Goal: Task Accomplishment & Management: Manage account settings

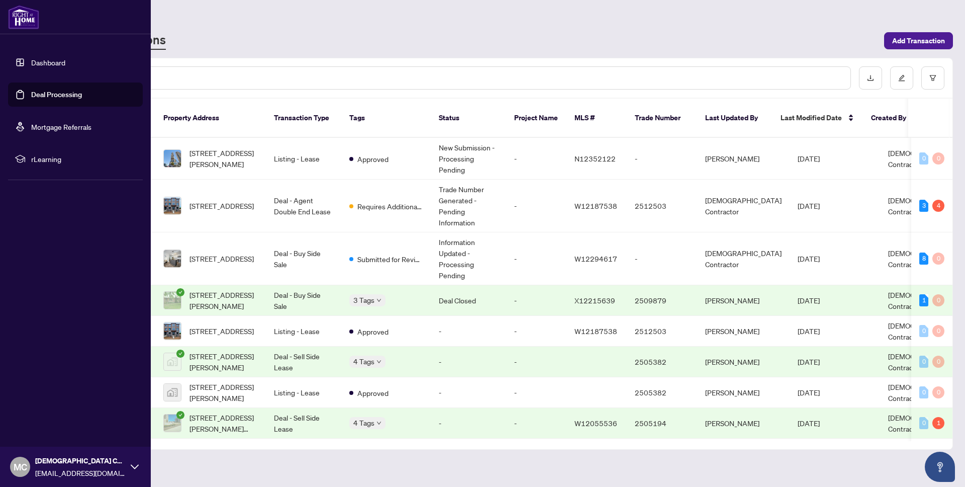
click at [51, 61] on link "Dashboard" at bounding box center [48, 62] width 34 height 9
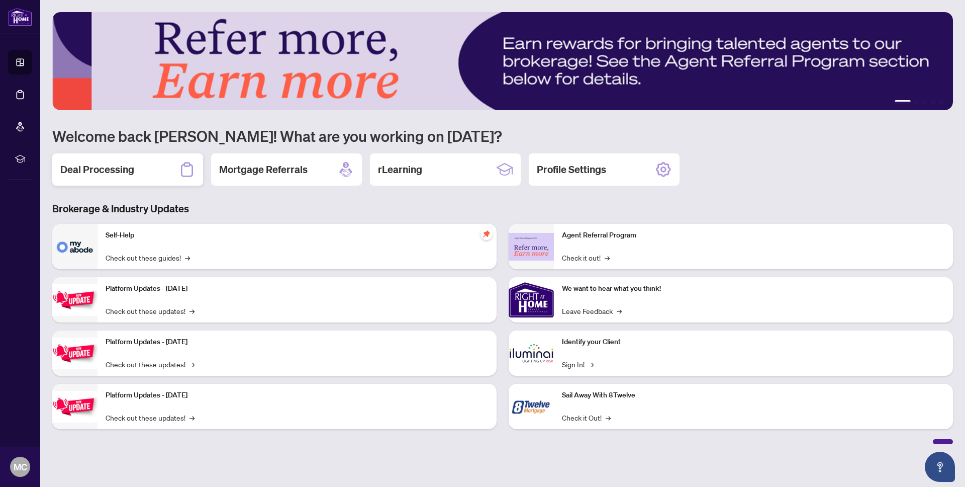
click at [134, 173] on div "Deal Processing" at bounding box center [127, 169] width 151 height 32
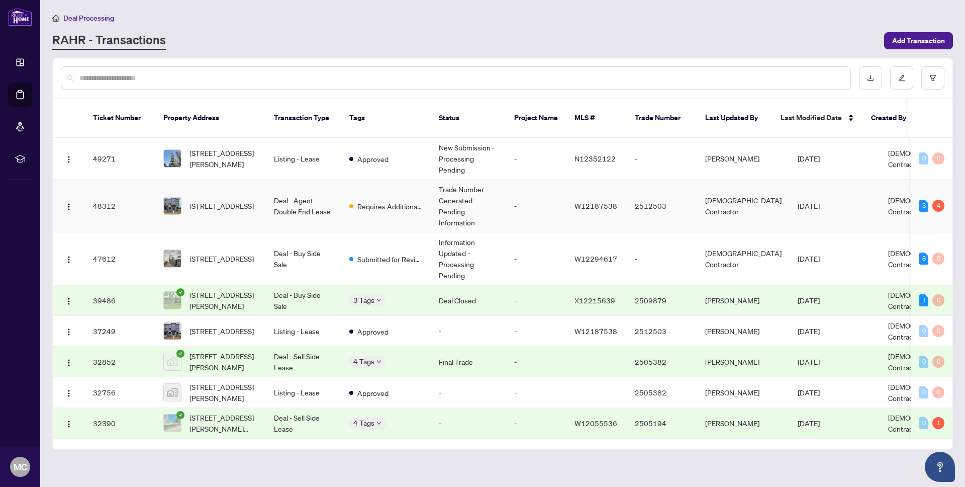
click at [266, 194] on td "Deal - Agent Double End Lease" at bounding box center [303, 206] width 75 height 53
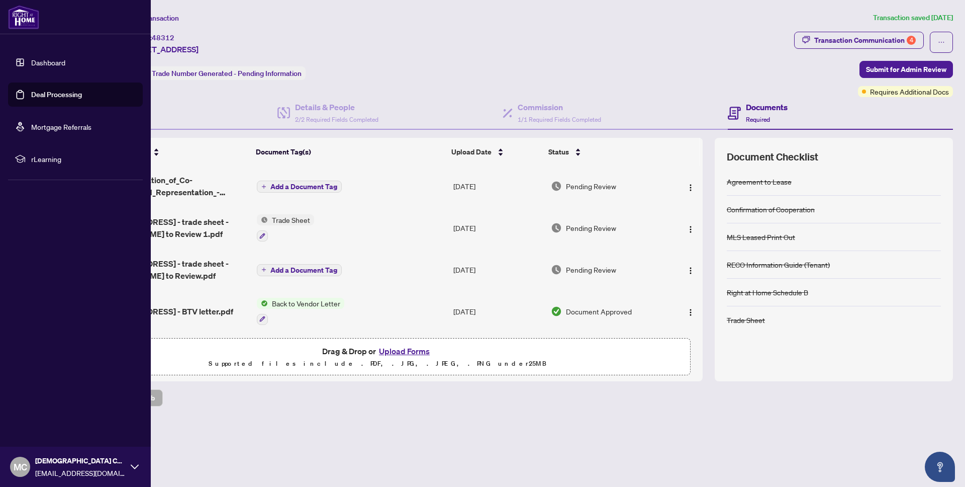
click at [41, 62] on link "Dashboard" at bounding box center [48, 62] width 34 height 9
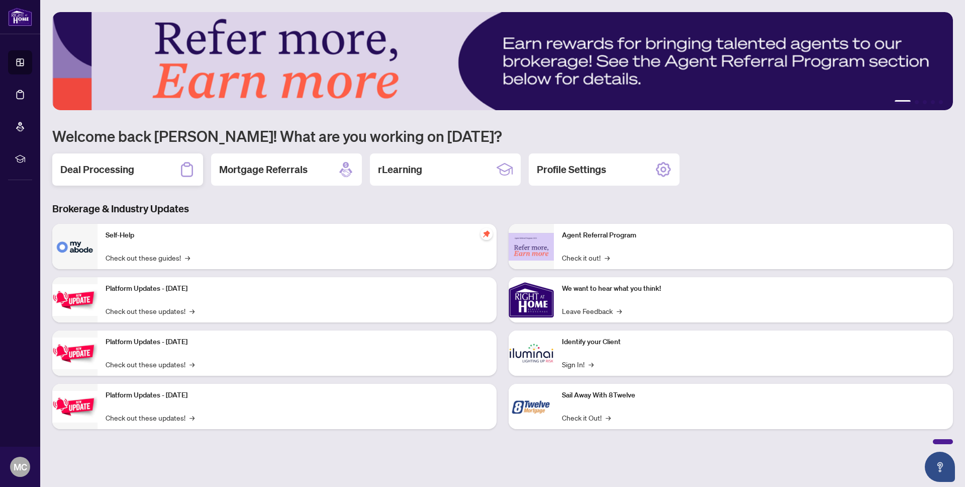
click at [145, 174] on div "Deal Processing" at bounding box center [127, 169] width 151 height 32
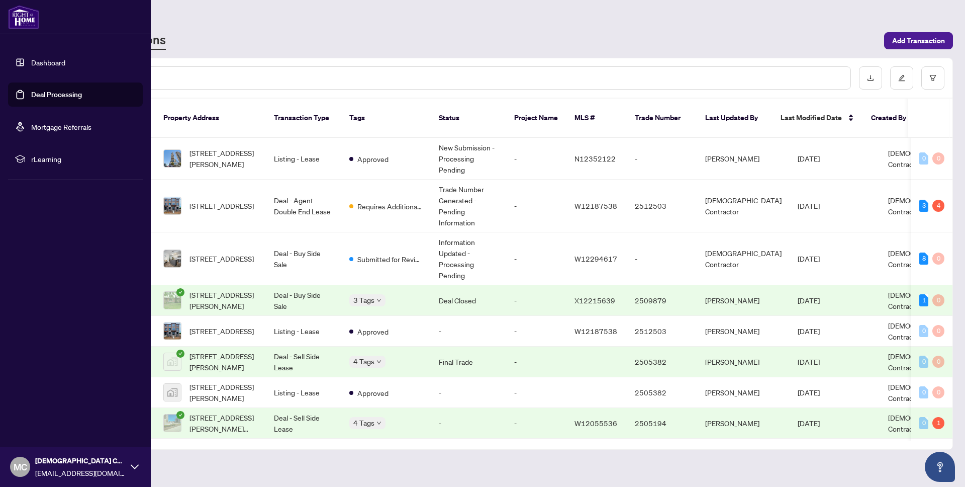
click at [53, 60] on link "Dashboard" at bounding box center [48, 62] width 34 height 9
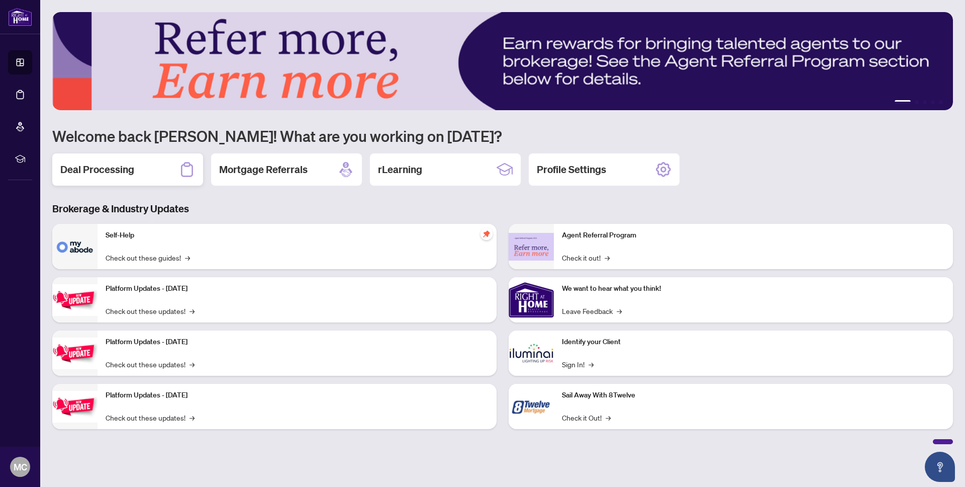
click at [123, 182] on div "Deal Processing" at bounding box center [127, 169] width 151 height 32
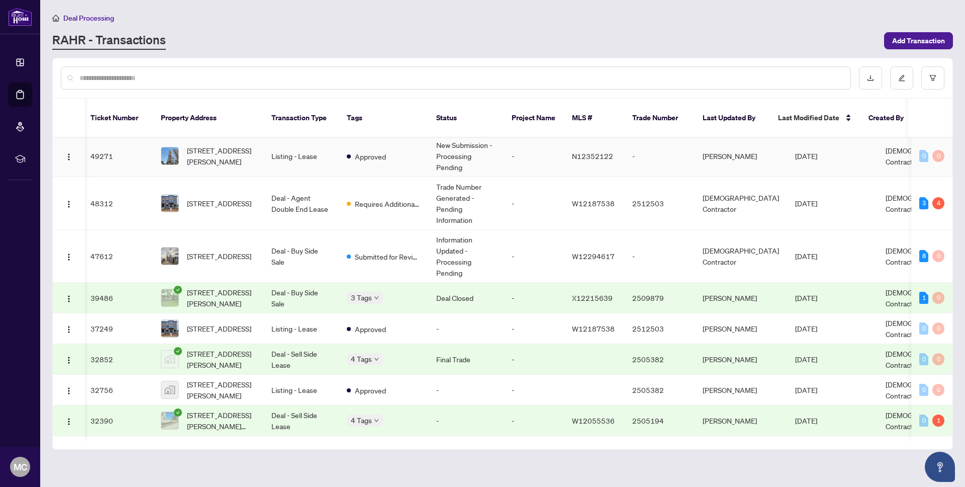
scroll to position [0, 4]
click at [288, 247] on td "Deal - Buy Side Sale" at bounding box center [299, 256] width 75 height 53
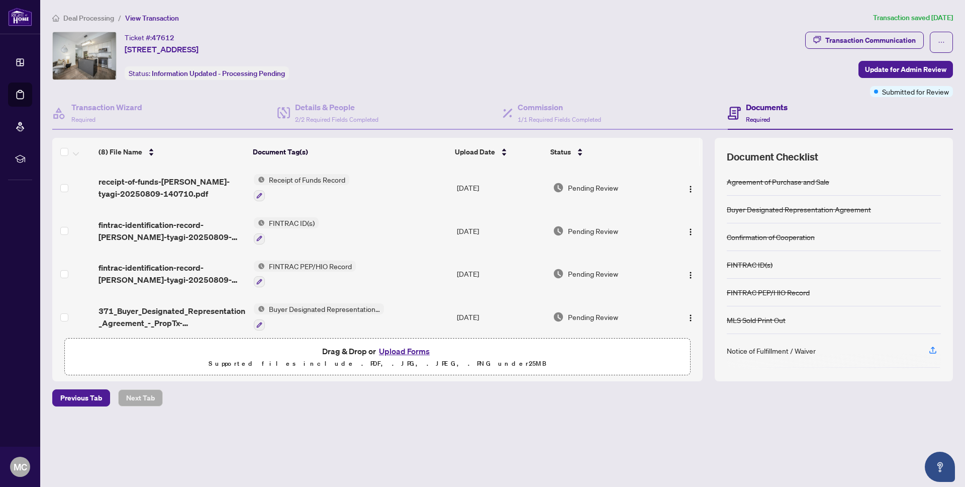
click at [104, 16] on span "Deal Processing" at bounding box center [88, 18] width 51 height 9
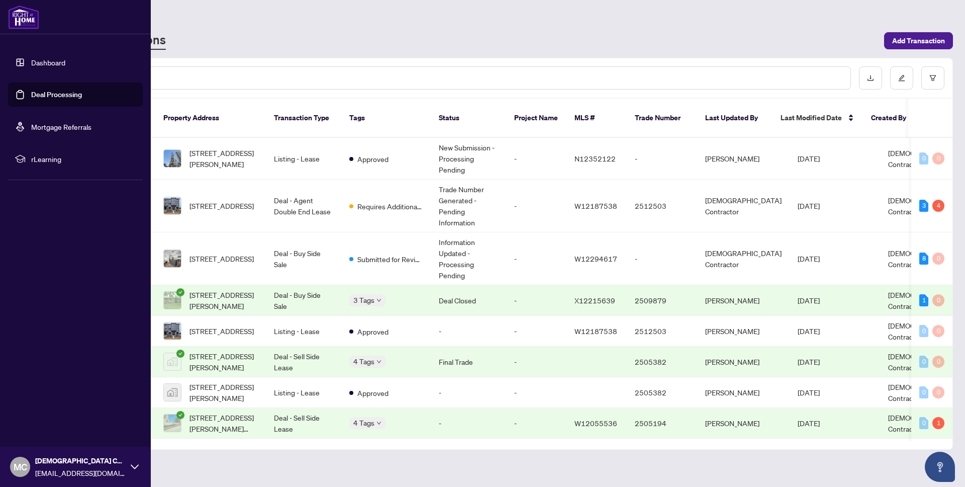
click at [65, 62] on link "Dashboard" at bounding box center [48, 62] width 34 height 9
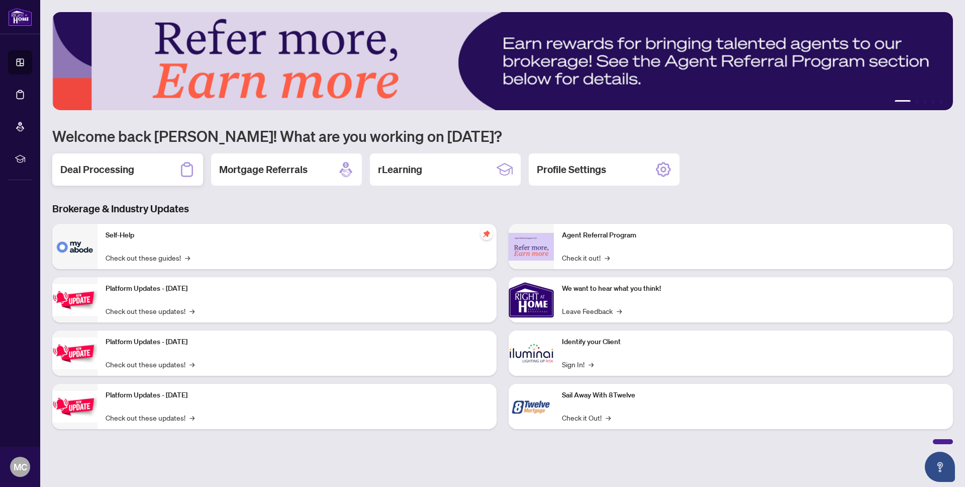
click at [110, 176] on h2 "Deal Processing" at bounding box center [97, 169] width 74 height 14
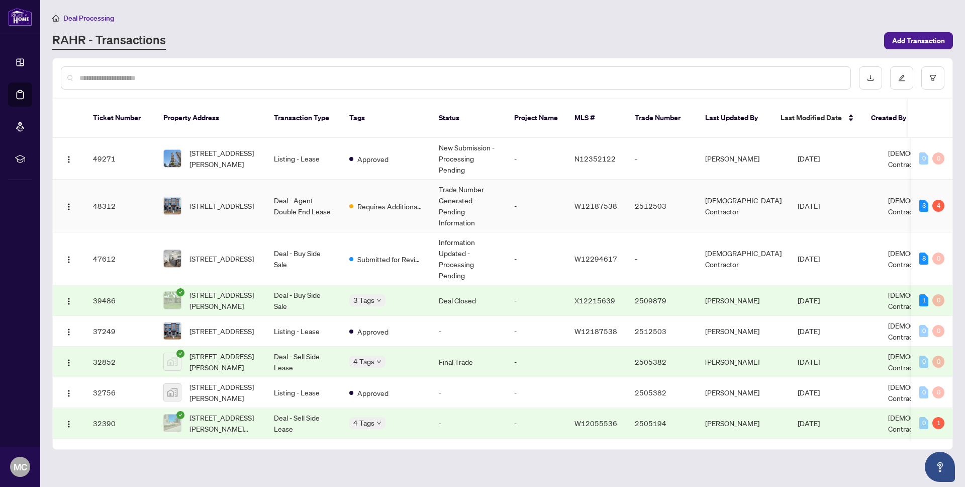
scroll to position [4, 0]
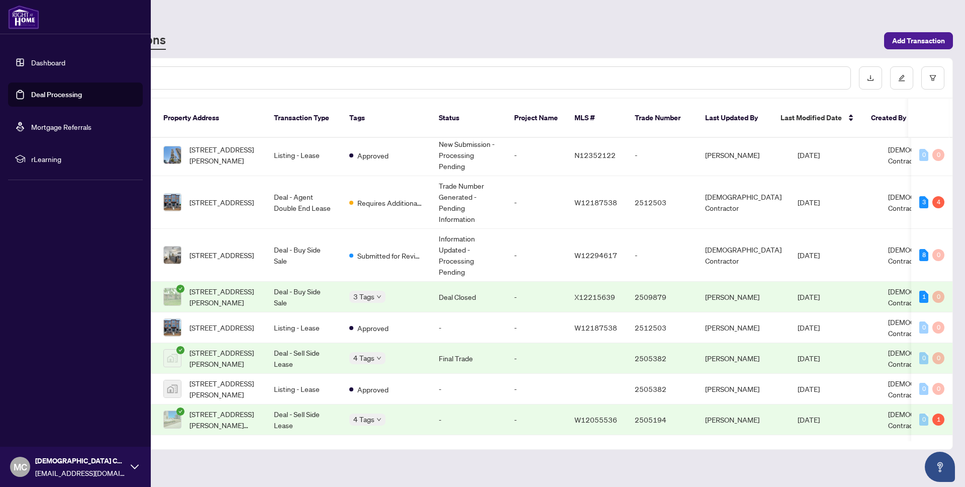
click at [40, 63] on link "Dashboard" at bounding box center [48, 62] width 34 height 9
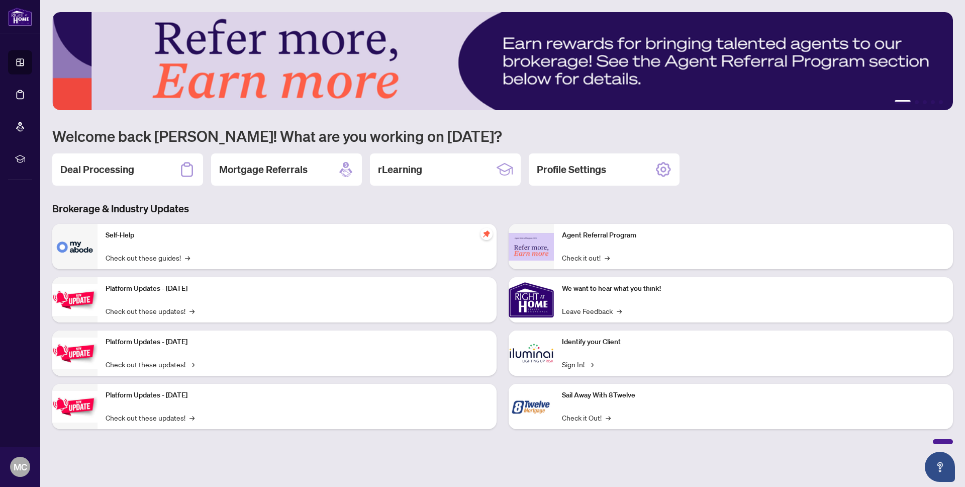
click at [161, 167] on div "Deal Processing" at bounding box center [127, 169] width 151 height 32
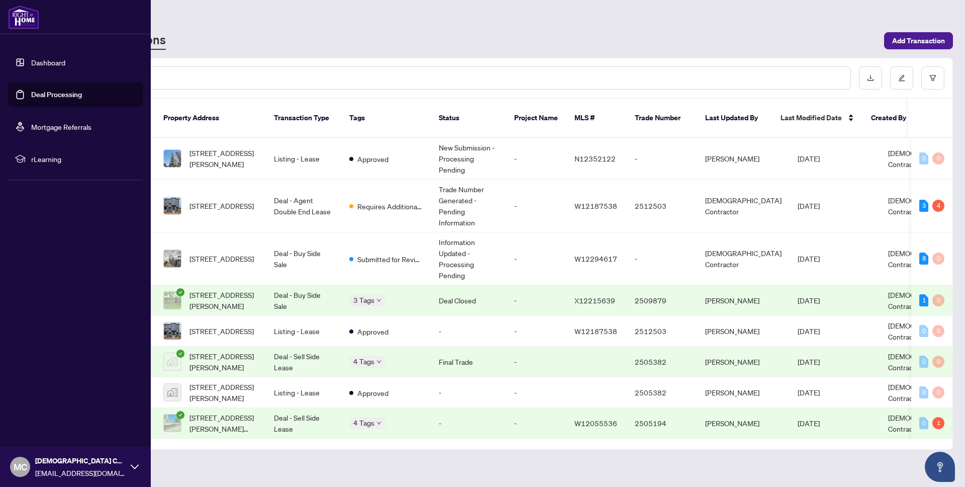
click at [48, 67] on link "Dashboard" at bounding box center [48, 62] width 34 height 9
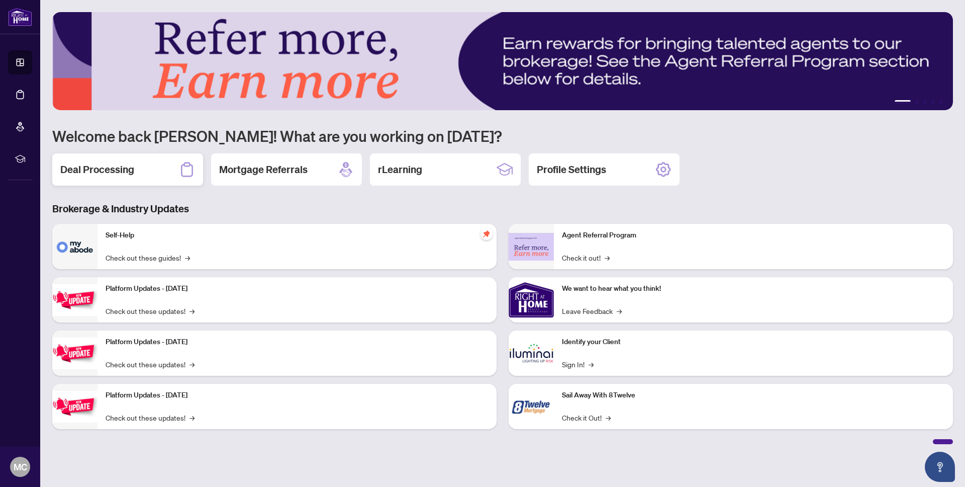
click at [76, 163] on h2 "Deal Processing" at bounding box center [97, 169] width 74 height 14
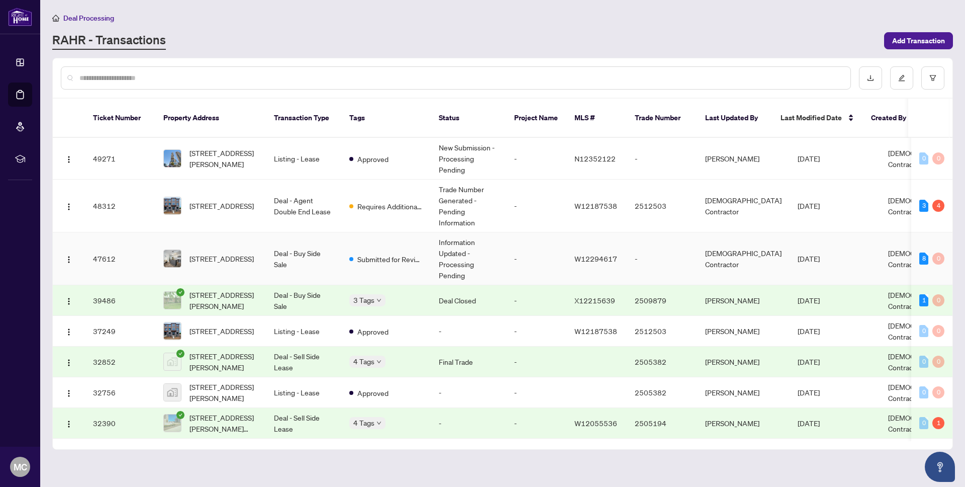
click at [342, 253] on td "Submitted for Review" at bounding box center [386, 258] width 90 height 53
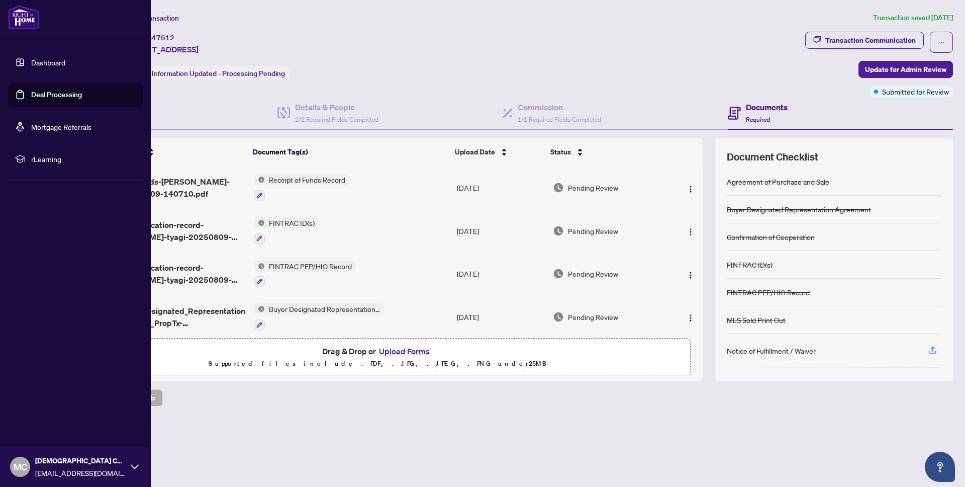
click at [46, 61] on link "Dashboard" at bounding box center [48, 62] width 34 height 9
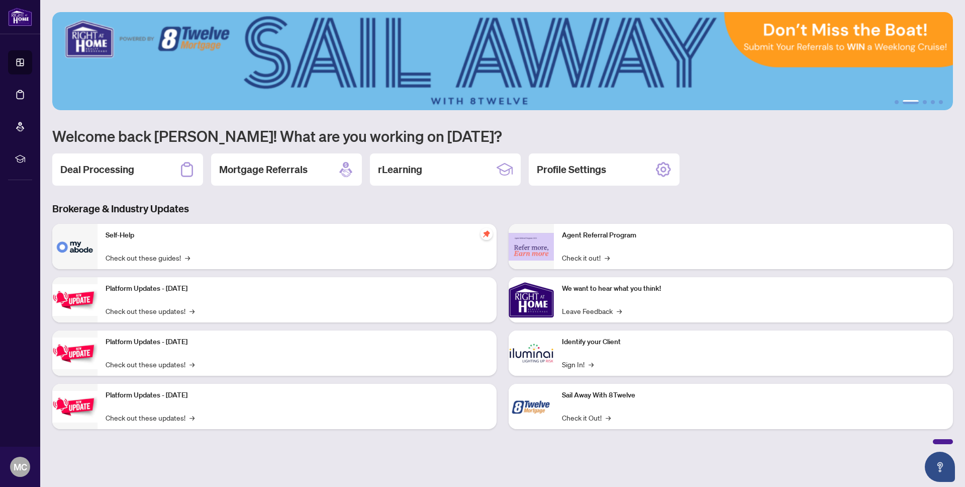
drag, startPoint x: 84, startPoint y: 164, endPoint x: 94, endPoint y: 164, distance: 9.6
click at [84, 164] on h2 "Deal Processing" at bounding box center [97, 169] width 74 height 14
